Goal: Use online tool/utility: Utilize a website feature to perform a specific function

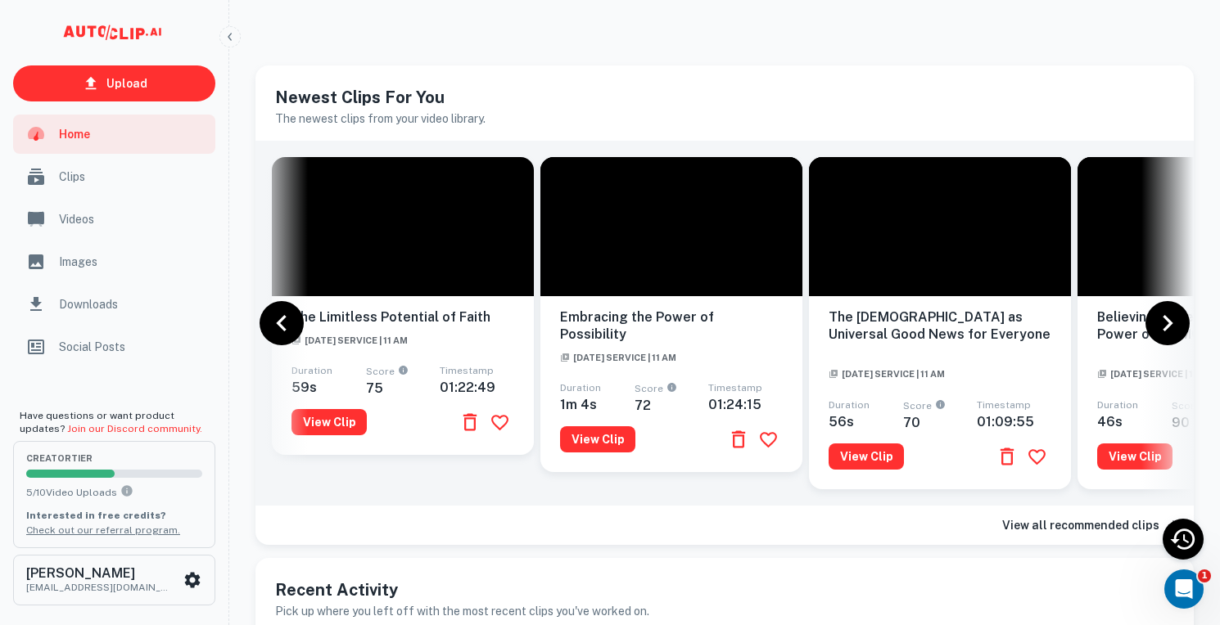
scroll to position [0, 456]
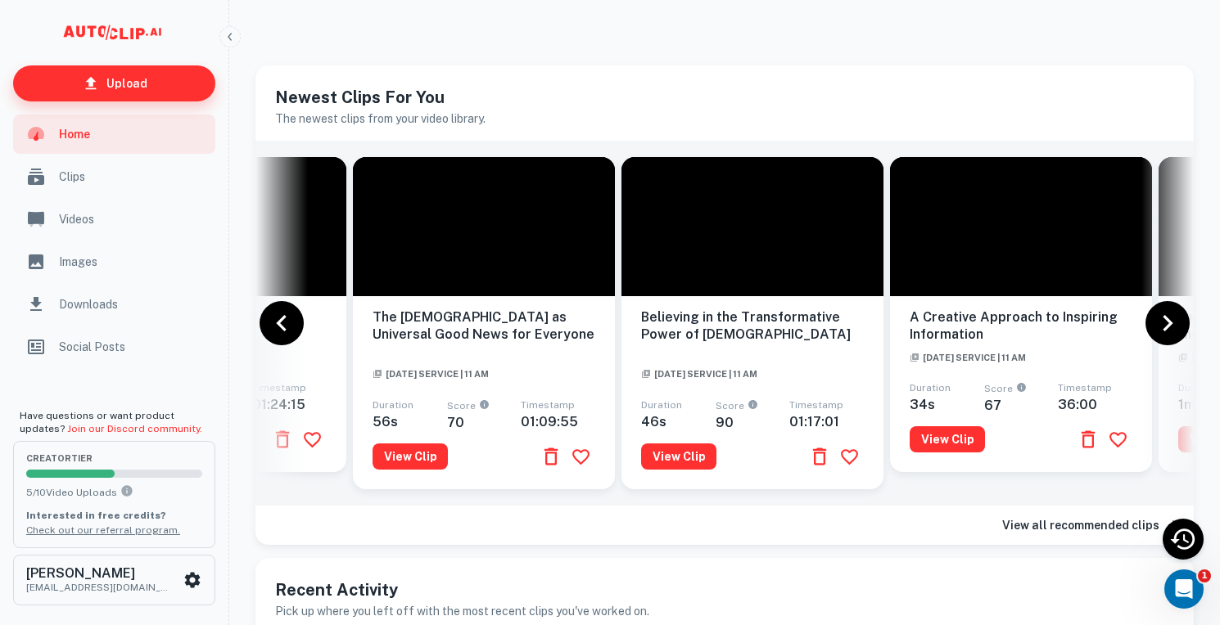
click at [131, 83] on p "Upload" at bounding box center [126, 83] width 41 height 18
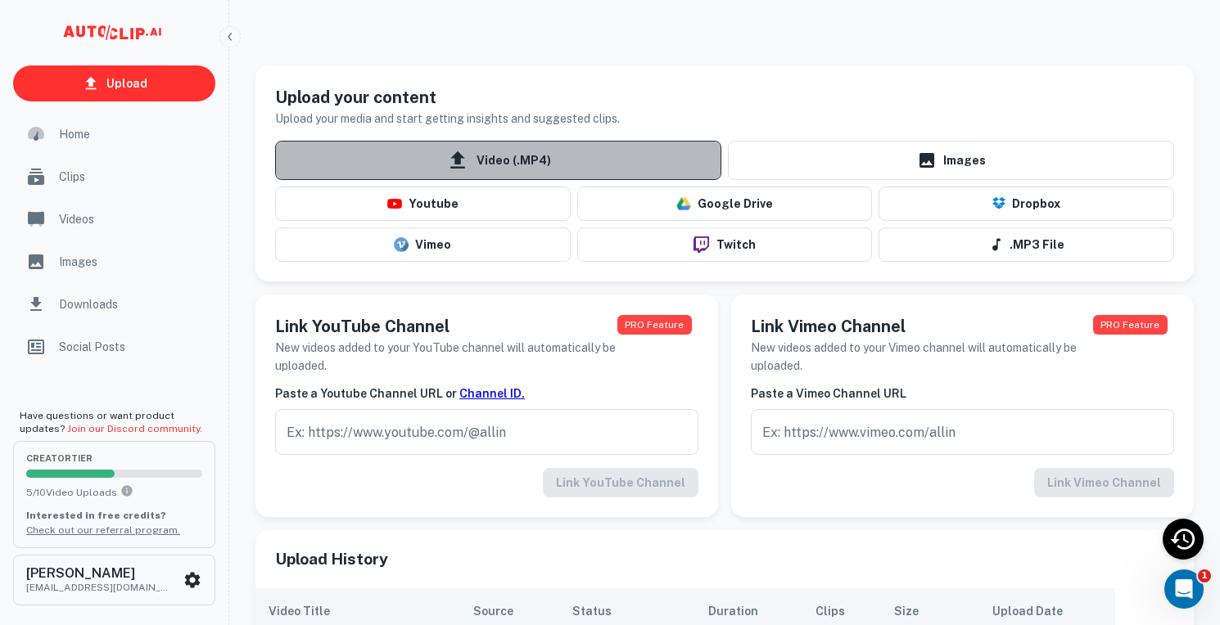
click at [500, 163] on span "Video (.MP4)" at bounding box center [498, 160] width 446 height 39
click at [0, 0] on input "Video (.MP4)" at bounding box center [0, 0] width 0 height 0
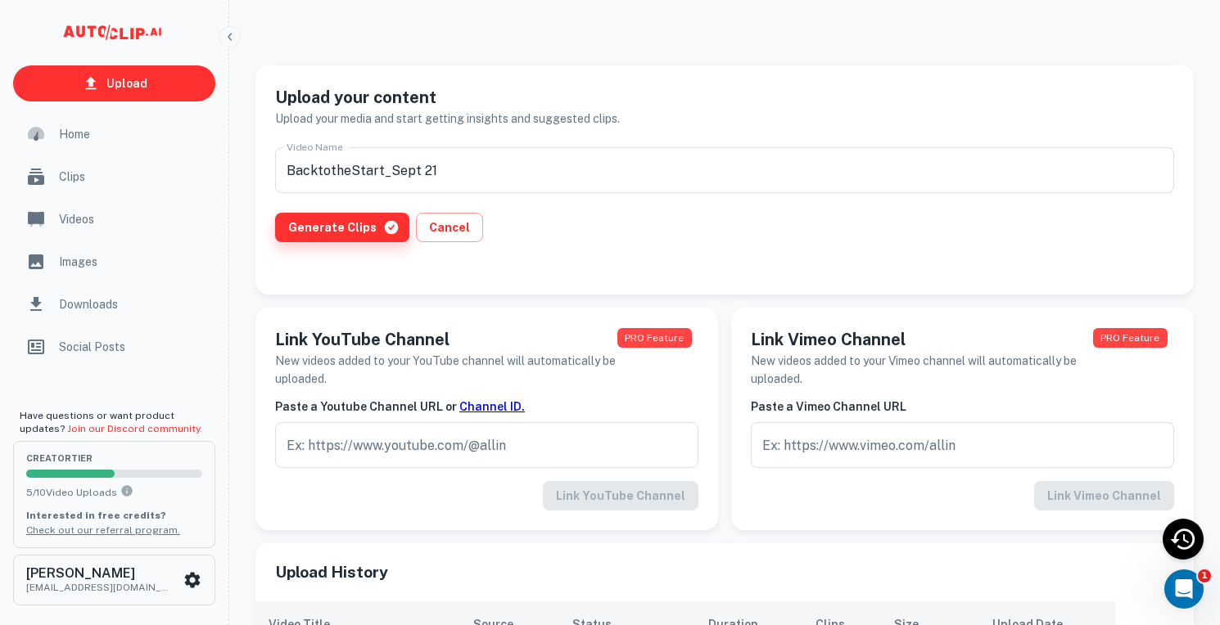
click at [333, 227] on button "Generate Clips" at bounding box center [342, 227] width 134 height 29
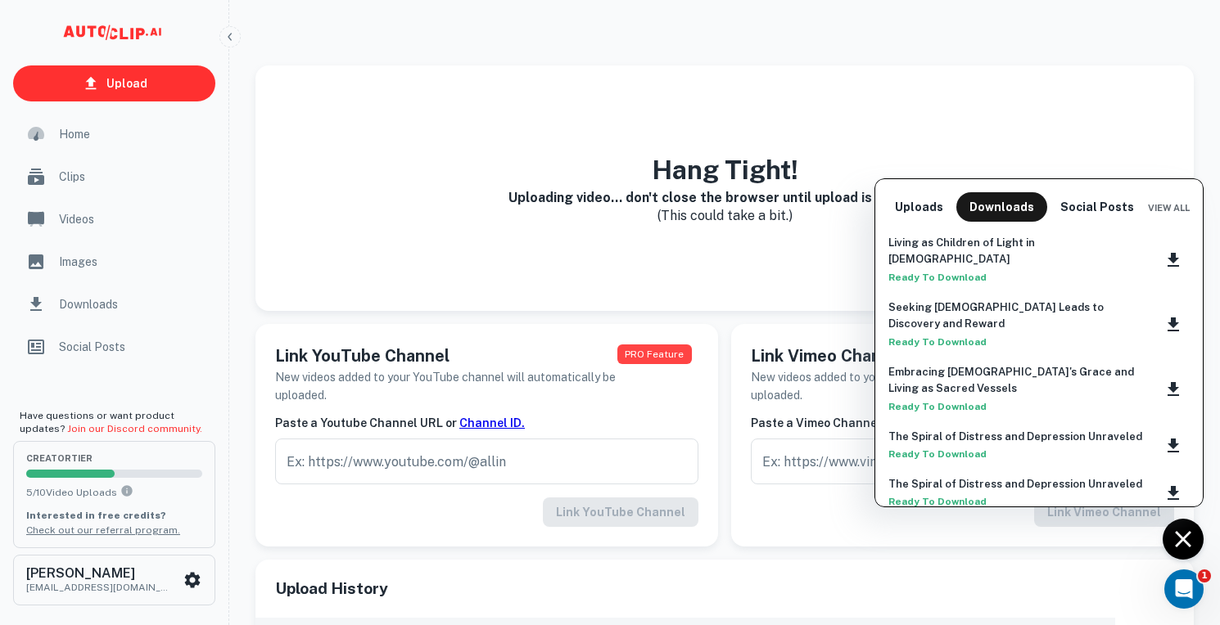
click at [1183, 539] on div at bounding box center [610, 312] width 1220 height 625
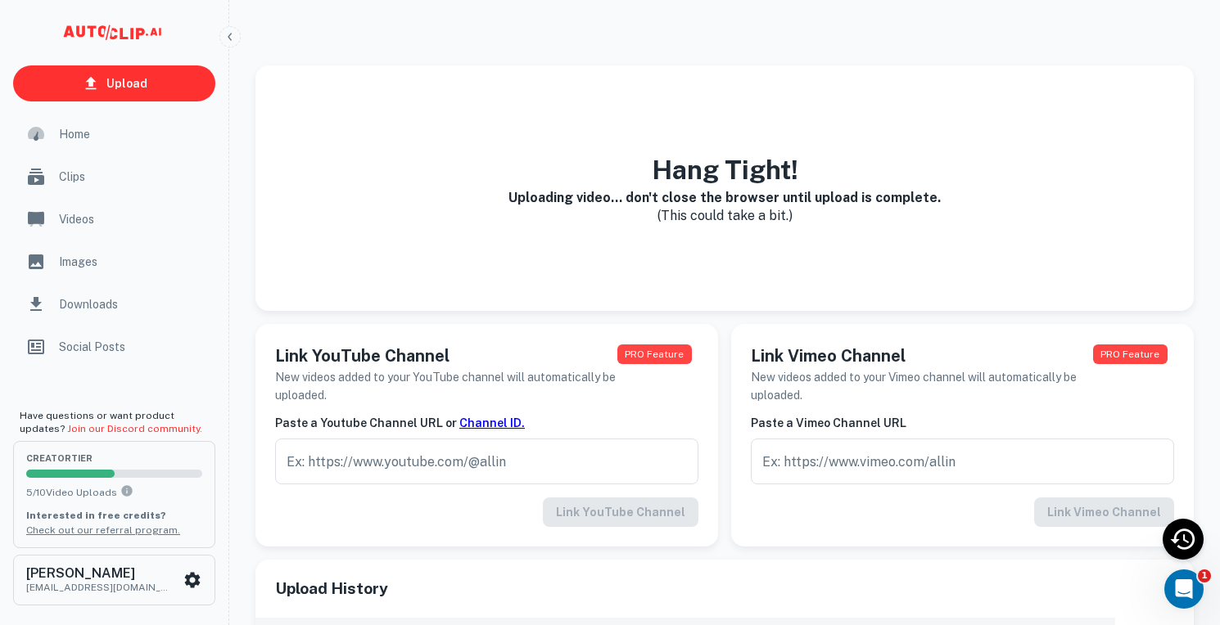
click at [69, 131] on span "Home" at bounding box center [132, 134] width 147 height 18
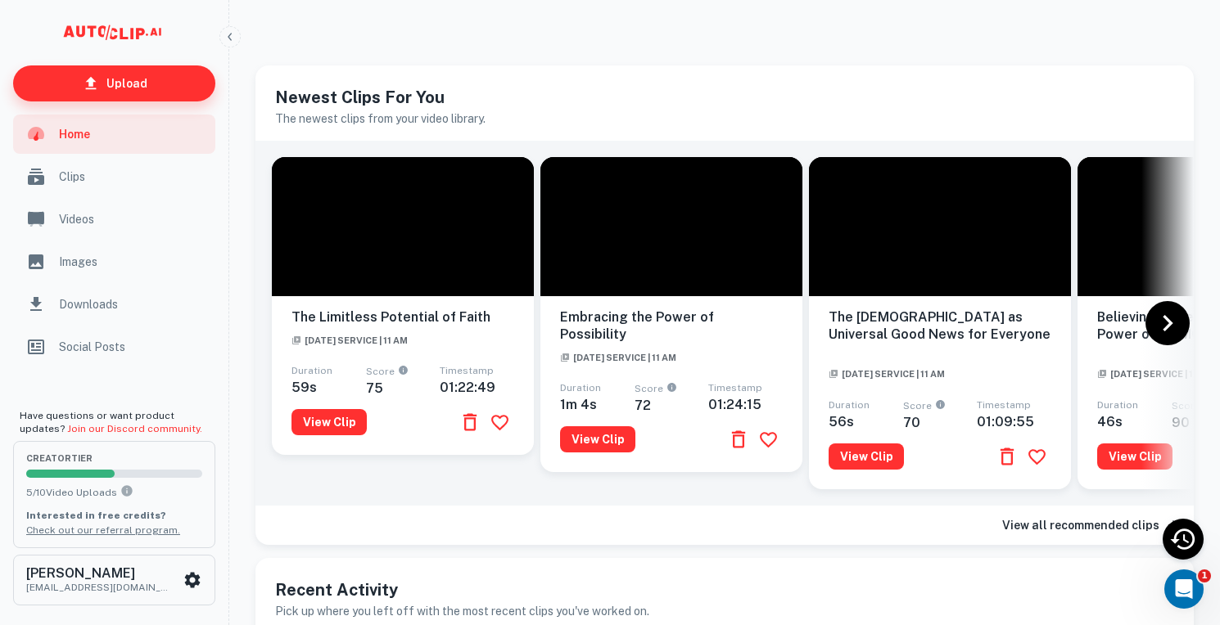
click at [117, 85] on p "Upload" at bounding box center [126, 83] width 41 height 18
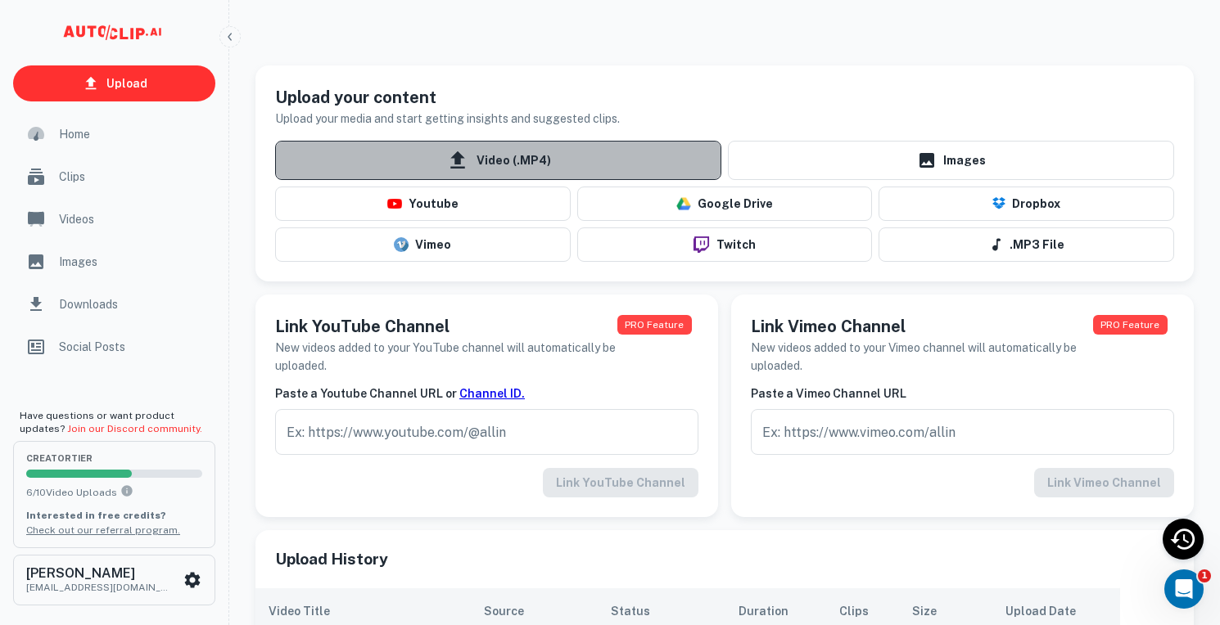
click at [506, 164] on span "Video (.MP4)" at bounding box center [498, 160] width 446 height 39
click at [0, 0] on input "Video (.MP4)" at bounding box center [0, 0] width 0 height 0
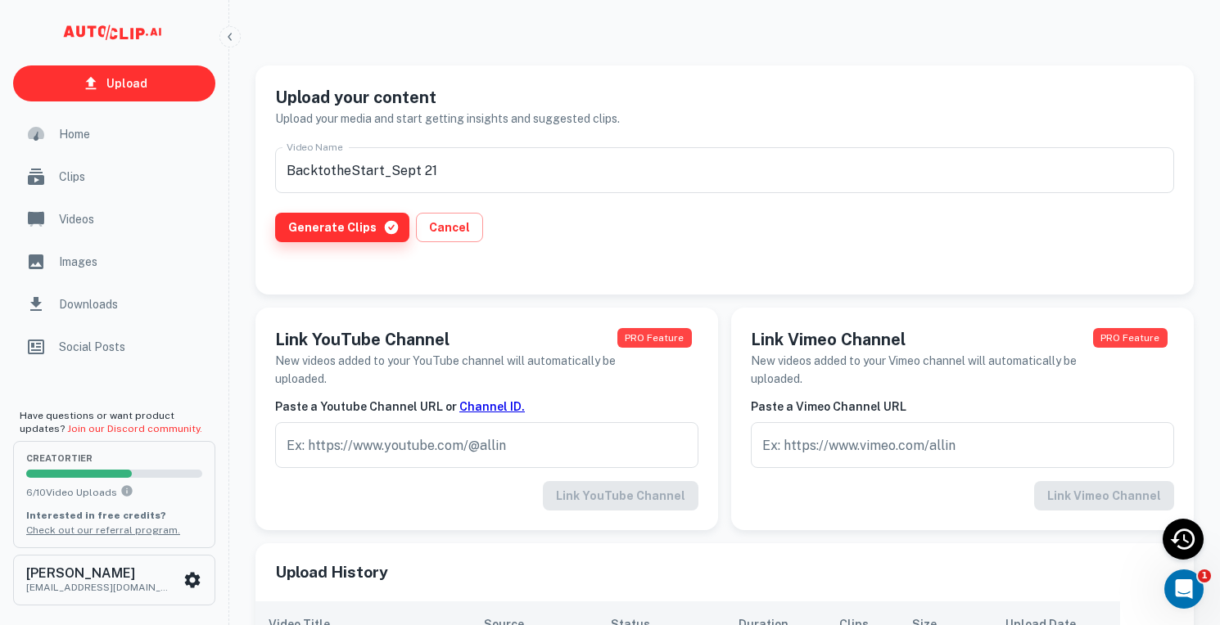
click at [311, 228] on button "Generate Clips" at bounding box center [342, 227] width 134 height 29
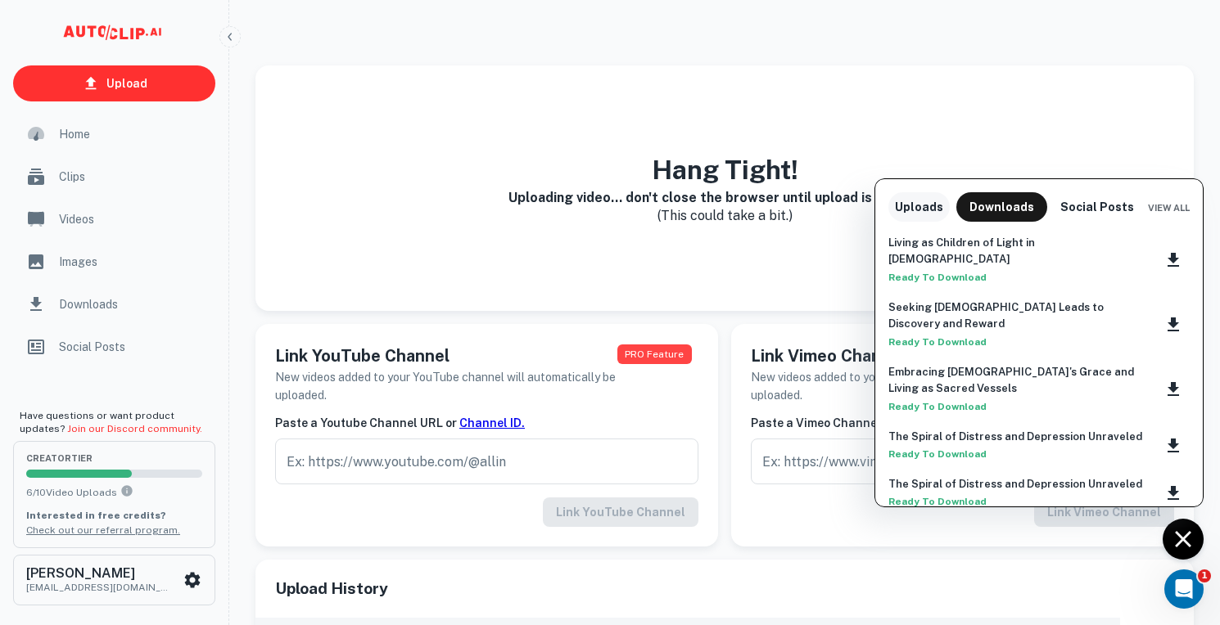
click at [915, 205] on button "Uploads" at bounding box center [918, 206] width 61 height 29
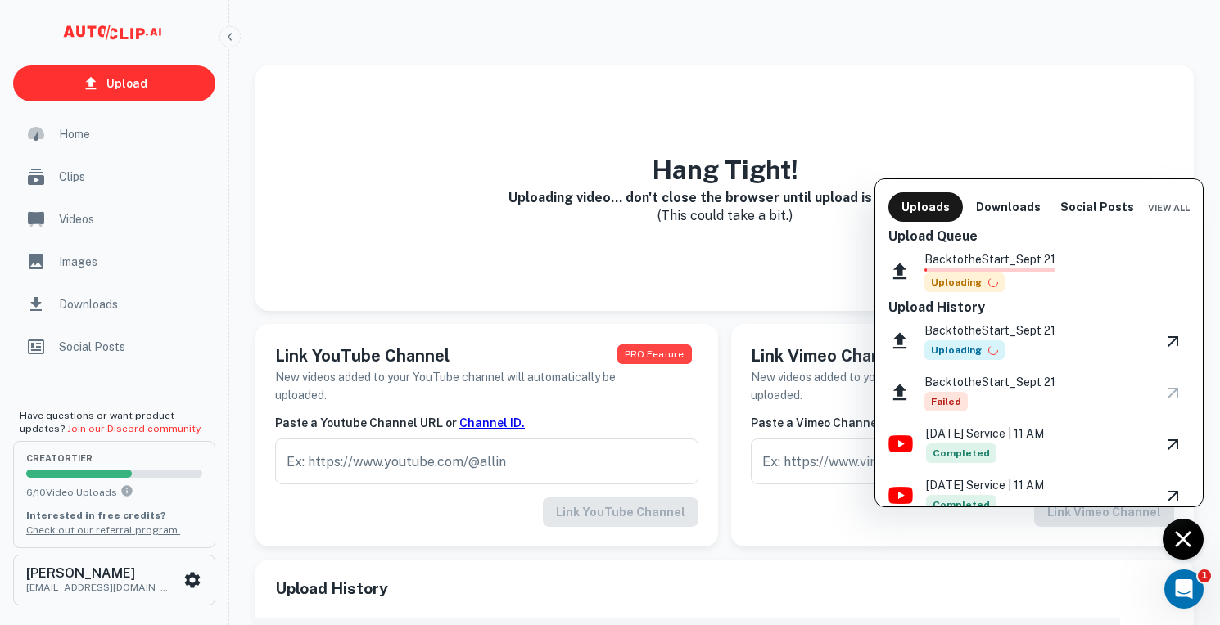
click at [1182, 538] on div at bounding box center [610, 312] width 1220 height 625
